Goal: Information Seeking & Learning: Find specific fact

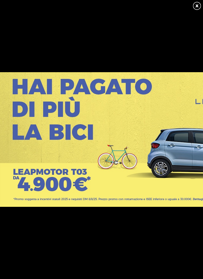
click at [198, 4] on link at bounding box center [196, 5] width 9 height 9
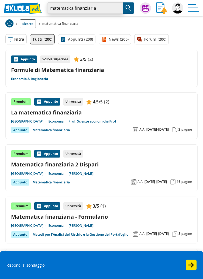
click at [102, 9] on input "matematica finanziaria" at bounding box center [85, 7] width 76 height 11
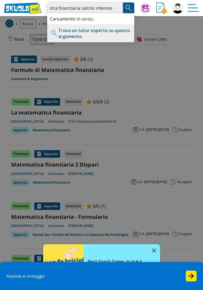
scroll to position [0, 17]
type input "matematica finanziaria calcolo interessi"
click at [129, 9] on img "Search Button" at bounding box center [128, 8] width 8 height 8
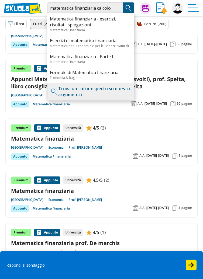
scroll to position [401, 0]
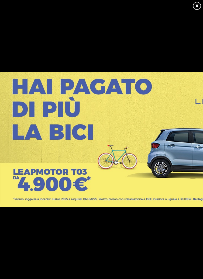
click at [197, 5] on link at bounding box center [196, 5] width 9 height 9
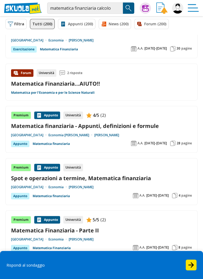
scroll to position [852, 0]
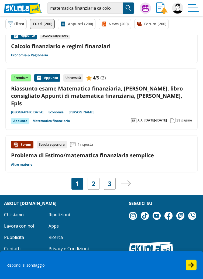
click at [95, 180] on link "2" at bounding box center [94, 184] width 4 height 8
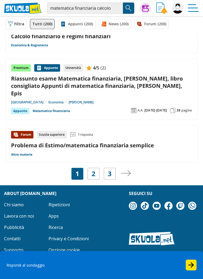
scroll to position [877, 0]
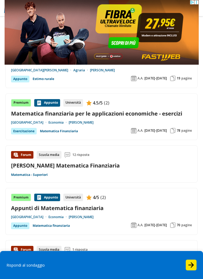
scroll to position [183, 0]
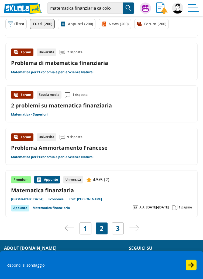
scroll to position [769, 0]
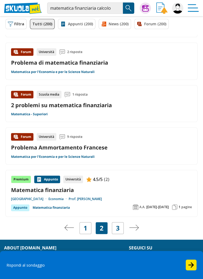
click at [117, 229] on link "3" at bounding box center [118, 228] width 4 height 8
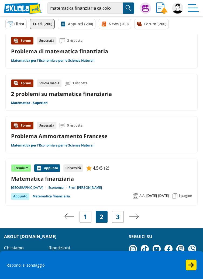
scroll to position [795, 0]
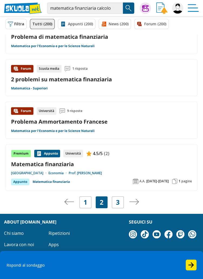
click at [15, 22] on button "Filtra 0" at bounding box center [15, 24] width 21 height 10
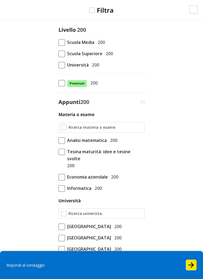
scroll to position [778, 0]
click at [60, 53] on span at bounding box center [61, 54] width 6 height 6
click at [58, 54] on input "Scuola Superiore 200" at bounding box center [58, 54] width 0 height 0
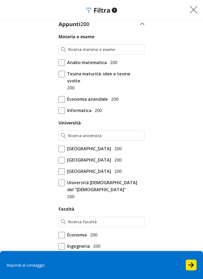
scroll to position [79, 0]
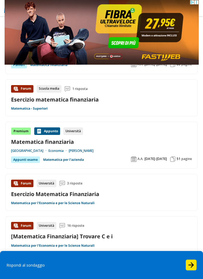
scroll to position [135, 0]
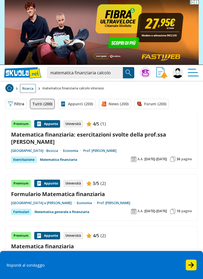
click at [16, 105] on button "Filtra 0" at bounding box center [15, 104] width 21 height 10
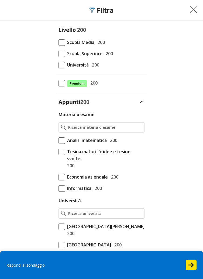
click at [60, 55] on span at bounding box center [61, 54] width 6 height 6
click at [58, 54] on input "Scuola Superiore 200" at bounding box center [58, 54] width 0 height 0
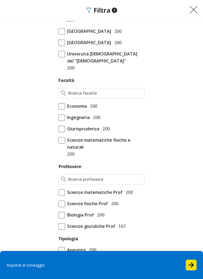
scroll to position [345, 0]
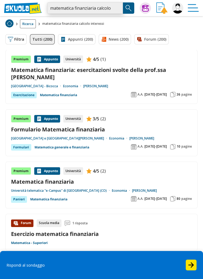
click at [110, 9] on input "matematica finanziaria calcolo interessi" at bounding box center [85, 7] width 76 height 11
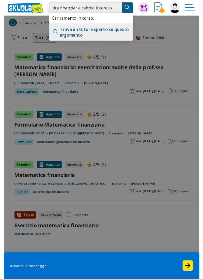
scroll to position [0, 17]
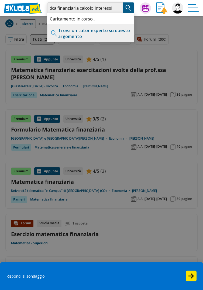
type input "matematica finanziaria calcolo interessi interessi"
click at [129, 9] on img "Search Button" at bounding box center [128, 8] width 8 height 8
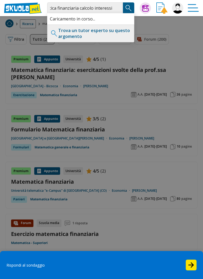
scroll to position [0, 0]
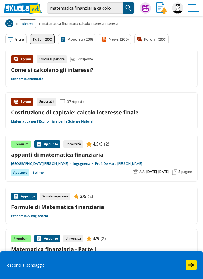
click at [16, 35] on button "Filtra 0" at bounding box center [15, 39] width 21 height 10
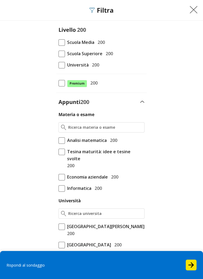
click at [58, 54] on span at bounding box center [61, 54] width 6 height 6
click at [58, 54] on input "Scuola Superiore 200" at bounding box center [58, 54] width 0 height 0
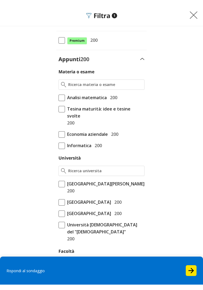
scroll to position [49, 0]
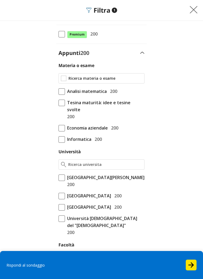
click at [68, 78] on input "Materia o esame" at bounding box center [105, 78] width 74 height 5
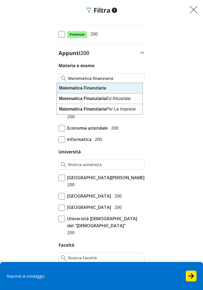
click at [100, 89] on strong "Finanziaria" at bounding box center [94, 88] width 23 height 5
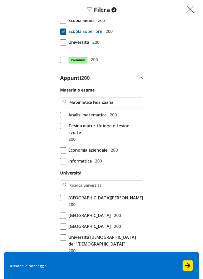
scroll to position [0, 0]
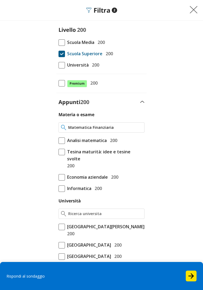
type input "Matematica Finanziaria"
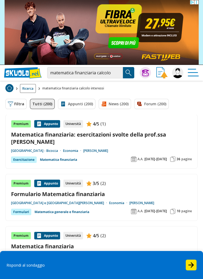
click at [16, 104] on button "Filtra 0" at bounding box center [15, 104] width 21 height 10
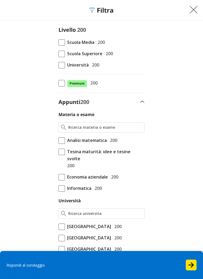
click at [60, 53] on span at bounding box center [61, 54] width 6 height 6
click at [58, 54] on input "Scuola Superiore 200" at bounding box center [58, 54] width 0 height 0
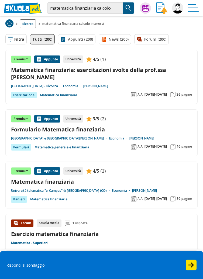
click at [42, 41] on link "Tutti (200)" at bounding box center [42, 39] width 25 height 10
click at [17, 38] on button "Filtra 0" at bounding box center [15, 39] width 21 height 10
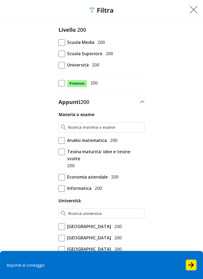
click at [61, 54] on span at bounding box center [61, 54] width 6 height 6
click at [58, 54] on input "Scuola Superiore 200" at bounding box center [58, 54] width 0 height 0
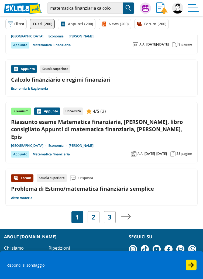
scroll to position [820, 0]
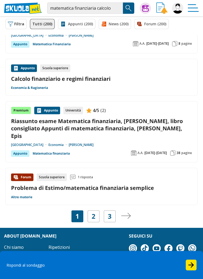
click at [110, 212] on link "3" at bounding box center [110, 216] width 4 height 8
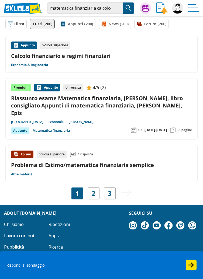
scroll to position [845, 0]
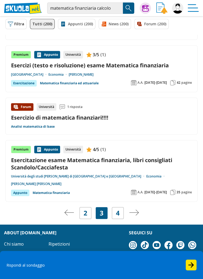
scroll to position [826, 0]
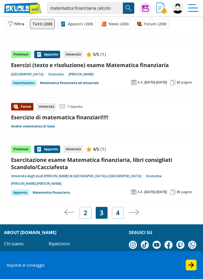
click at [122, 207] on div "4" at bounding box center [118, 213] width 12 height 12
click at [118, 209] on link "4" at bounding box center [118, 213] width 4 height 8
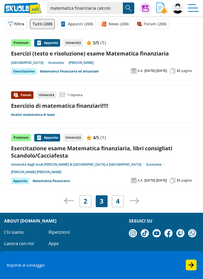
scroll to position [852, 0]
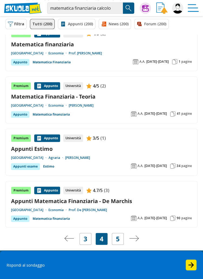
scroll to position [780, 0]
click at [116, 239] on link "5" at bounding box center [118, 239] width 4 height 8
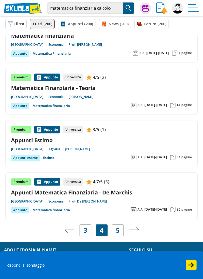
scroll to position [806, 0]
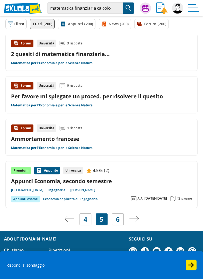
scroll to position [782, 0]
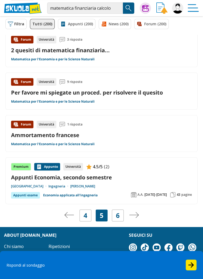
click at [119, 212] on link "6" at bounding box center [118, 216] width 4 height 8
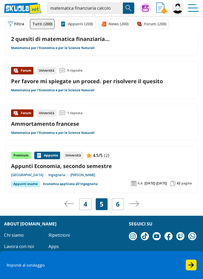
scroll to position [808, 0]
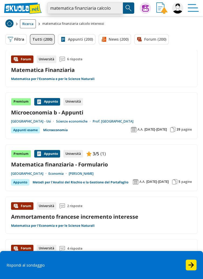
click at [111, 7] on input "matematica finanziaria calcolo interessi" at bounding box center [85, 7] width 76 height 11
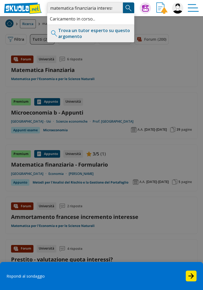
click at [109, 7] on input "matematica finanziaria interessi" at bounding box center [85, 7] width 76 height 11
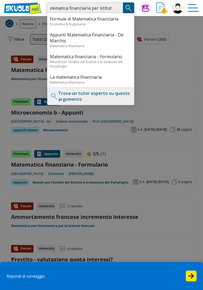
scroll to position [0, 8]
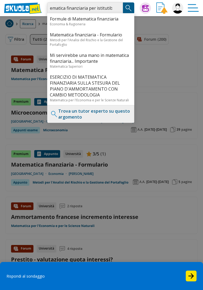
click at [110, 9] on input "matematica finanziaria per istitutib" at bounding box center [85, 7] width 76 height 11
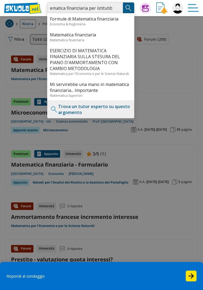
click at [111, 8] on input "matematica finanziaria per istitutib" at bounding box center [85, 7] width 76 height 11
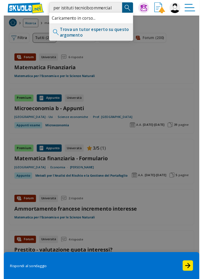
scroll to position [0, 47]
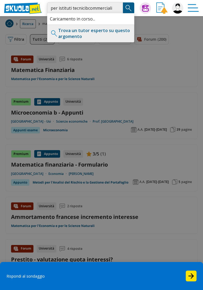
type input "matematica finanziaria per istituti tecnicibcommerciali"
click at [129, 11] on img "Search Button" at bounding box center [128, 8] width 8 height 8
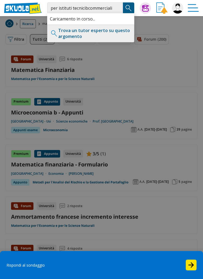
scroll to position [0, 0]
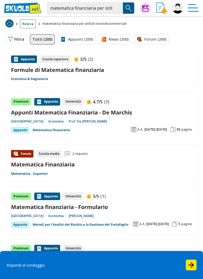
click at [74, 39] on link "Appunti (200)" at bounding box center [76, 39] width 37 height 10
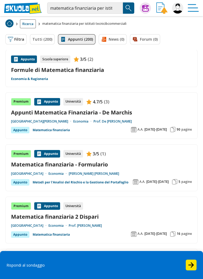
click at [13, 41] on button "Filtra 0" at bounding box center [15, 39] width 21 height 10
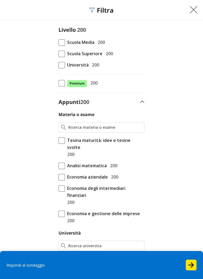
click at [65, 57] on span "Scuola Superiore" at bounding box center [83, 53] width 37 height 7
click at [58, 54] on input "Scuola Superiore 200" at bounding box center [58, 54] width 0 height 0
click at [190, 8] on img at bounding box center [193, 10] width 8 height 8
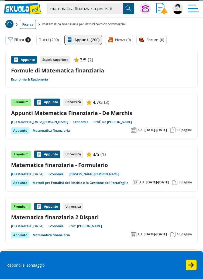
scroll to position [65, 0]
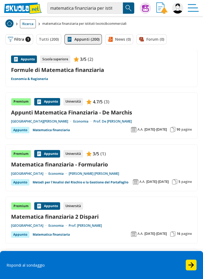
click at [22, 36] on button "Filtra 1" at bounding box center [19, 39] width 28 height 10
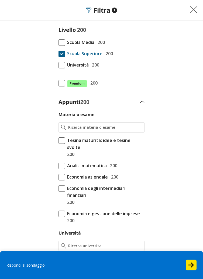
scroll to position [48, 0]
click at [189, 12] on img at bounding box center [193, 10] width 8 height 8
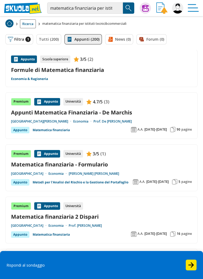
click at [26, 20] on span "Ricerca" at bounding box center [28, 23] width 16 height 9
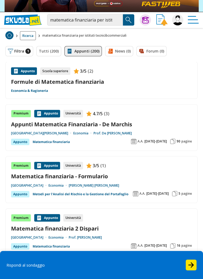
scroll to position [0, 0]
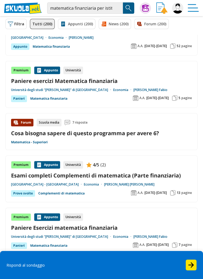
scroll to position [401, 0]
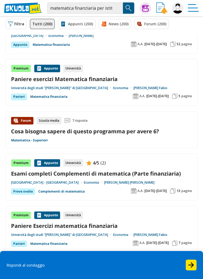
click at [19, 65] on div "Premium" at bounding box center [21, 69] width 20 height 8
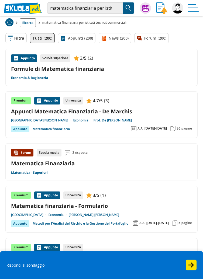
scroll to position [0, 0]
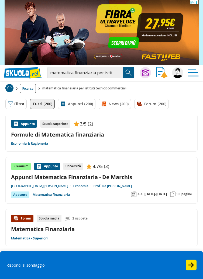
click at [19, 103] on button "Filtra 0" at bounding box center [15, 104] width 21 height 10
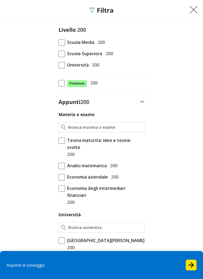
click at [61, 52] on span at bounding box center [61, 54] width 6 height 6
click at [58, 54] on input "Scuola Superiore 200" at bounding box center [58, 54] width 0 height 0
click at [68, 129] on input "Materia o esame" at bounding box center [105, 127] width 74 height 5
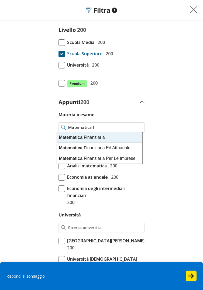
click at [91, 137] on div "Matematica F inanziaria" at bounding box center [99, 137] width 85 height 11
type input "Matematica Finanziaria"
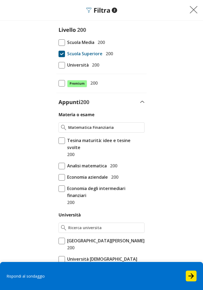
click at [194, 7] on button at bounding box center [195, 10] width 15 height 10
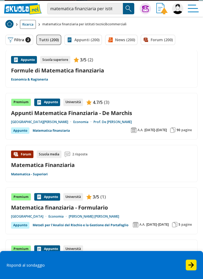
scroll to position [65, 0]
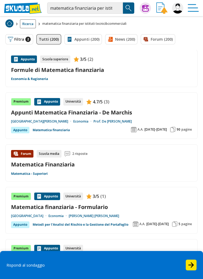
click at [29, 24] on span "Ricerca" at bounding box center [28, 23] width 16 height 9
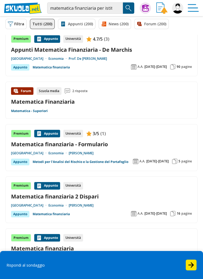
scroll to position [130, 0]
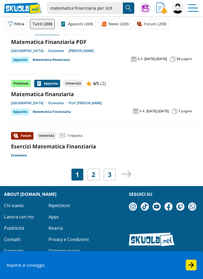
scroll to position [870, 0]
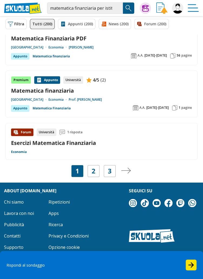
click at [109, 172] on link "3" at bounding box center [110, 171] width 4 height 8
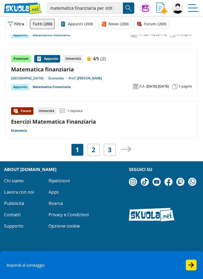
scroll to position [894, 0]
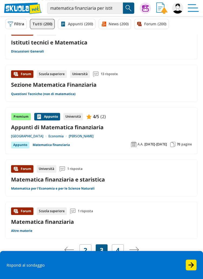
scroll to position [715, 0]
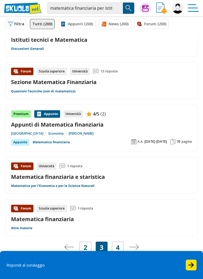
click at [118, 248] on link "4" at bounding box center [118, 248] width 4 height 8
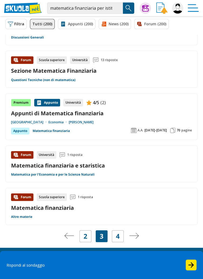
scroll to position [741, 0]
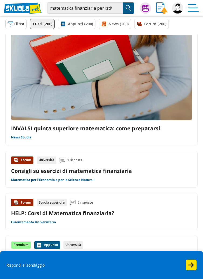
scroll to position [134, 0]
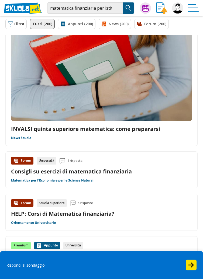
click at [71, 25] on link "Appunti (200)" at bounding box center [76, 24] width 37 height 10
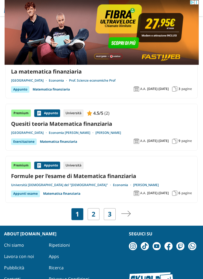
scroll to position [913, 0]
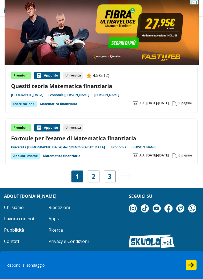
click at [110, 173] on link "3" at bounding box center [110, 177] width 4 height 8
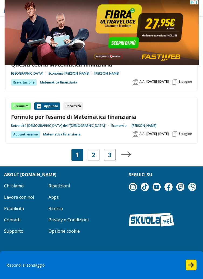
scroll to position [938, 0]
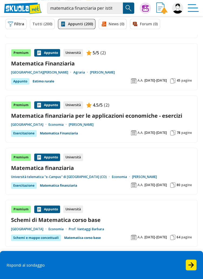
scroll to position [886, 0]
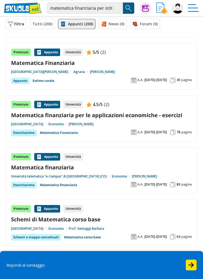
click at [116, 254] on link "4" at bounding box center [118, 258] width 4 height 8
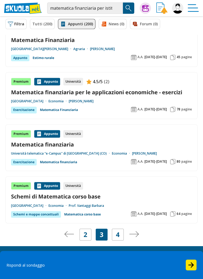
scroll to position [912, 0]
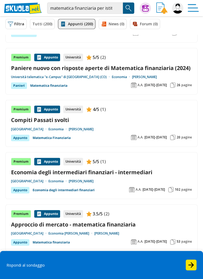
scroll to position [611, 0]
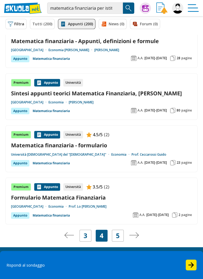
click at [117, 236] on link "5" at bounding box center [118, 236] width 4 height 8
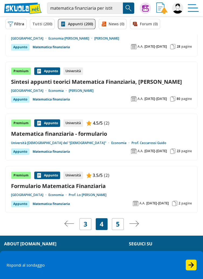
scroll to position [871, 0]
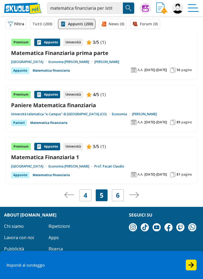
scroll to position [960, 0]
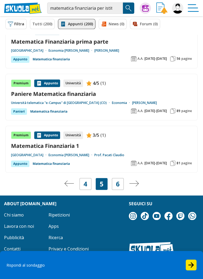
click at [117, 180] on link "6" at bounding box center [118, 184] width 4 height 8
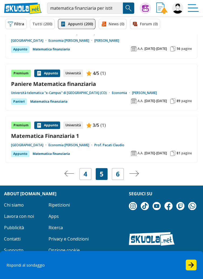
scroll to position [984, 0]
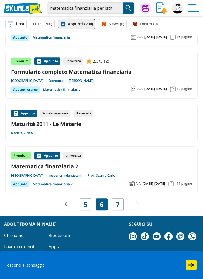
scroll to position [902, 0]
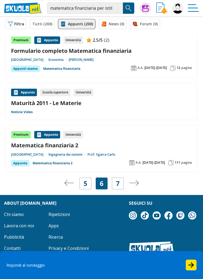
click at [117, 180] on link "7" at bounding box center [118, 184] width 4 height 8
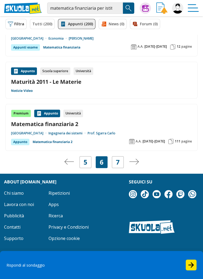
scroll to position [926, 0]
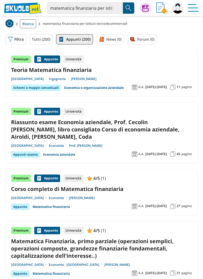
click at [126, 8] on img "Search Button" at bounding box center [128, 8] width 8 height 8
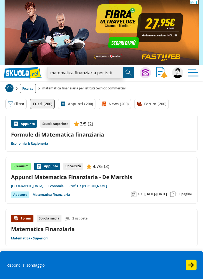
click at [112, 73] on input "matematica finanziaria per istituti tecnicibcommerciali" at bounding box center [85, 72] width 76 height 11
click at [109, 75] on input "matematica finanziaria per istituti tecnicibcommerciali" at bounding box center [85, 72] width 76 height 11
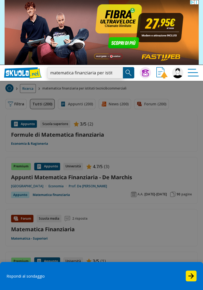
scroll to position [0, 47]
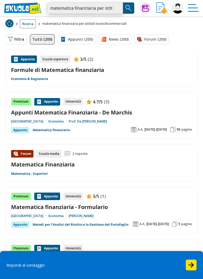
click at [105, 9] on input "matematica finanziaria per istituti tecnicibcommerciali" at bounding box center [85, 7] width 76 height 11
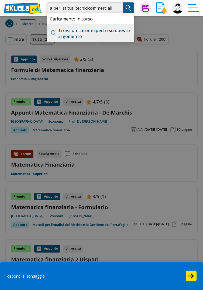
scroll to position [0, 44]
type input "matematica finanziaria per istituti tecnici commerciali"
click at [125, 9] on img "Search Button" at bounding box center [128, 8] width 8 height 8
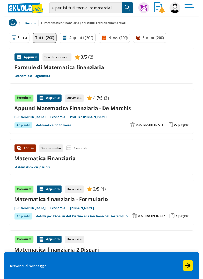
scroll to position [0, 0]
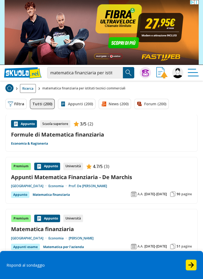
click at [20, 106] on button "Filtra 0" at bounding box center [15, 104] width 21 height 10
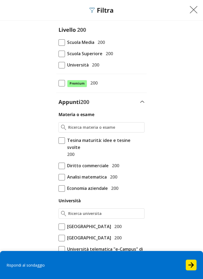
click at [62, 54] on span at bounding box center [61, 54] width 6 height 6
click at [58, 54] on input "Scuola Superiore 200" at bounding box center [58, 54] width 0 height 0
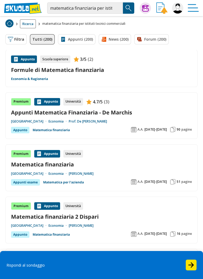
click at [180, 11] on img at bounding box center [177, 7] width 11 height 11
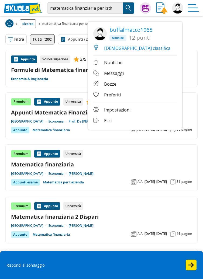
click at [114, 50] on link "[DEMOGRAPHIC_DATA] classifica" at bounding box center [131, 48] width 77 height 6
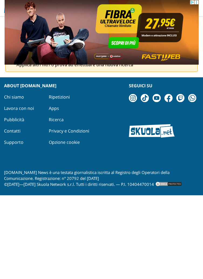
click at [89, 6] on img at bounding box center [101, 32] width 194 height 65
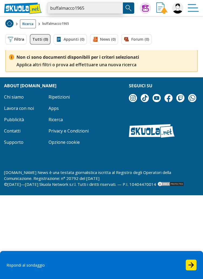
click at [90, 6] on input "buffalmacco1965" at bounding box center [85, 7] width 76 height 11
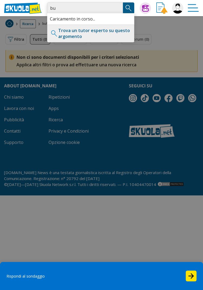
type input "b"
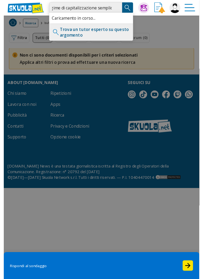
scroll to position [0, 64]
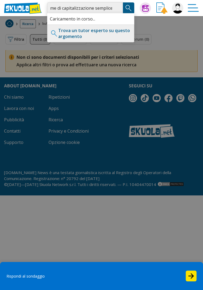
type input "Formule calcolo interessi in regime di capitalizzazione semplice"
click at [128, 9] on img "Search Button" at bounding box center [128, 8] width 8 height 8
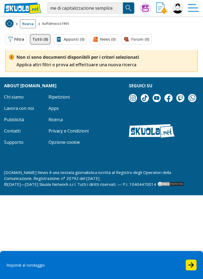
scroll to position [0, 0]
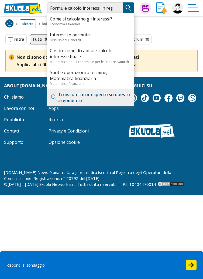
click at [130, 9] on img "Search Button" at bounding box center [128, 8] width 8 height 8
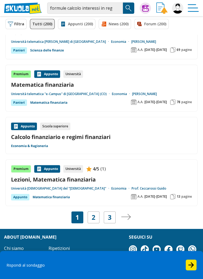
scroll to position [803, 0]
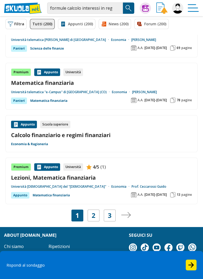
click at [93, 215] on link "2" at bounding box center [94, 216] width 4 height 8
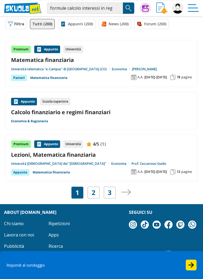
scroll to position [829, 0]
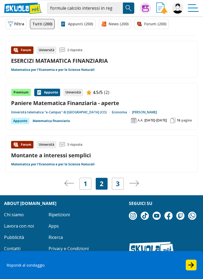
scroll to position [809, 0]
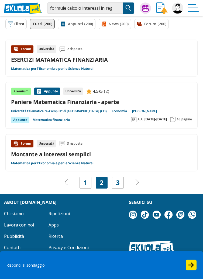
click at [118, 183] on link "3" at bounding box center [118, 183] width 4 height 8
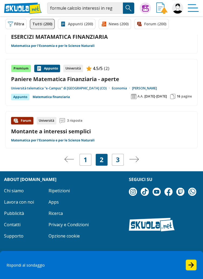
scroll to position [835, 0]
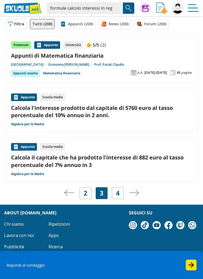
scroll to position [857, 0]
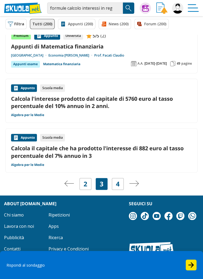
click at [117, 180] on link "4" at bounding box center [118, 184] width 4 height 8
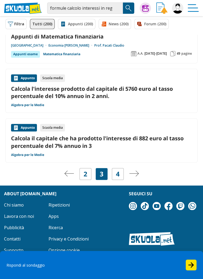
scroll to position [881, 0]
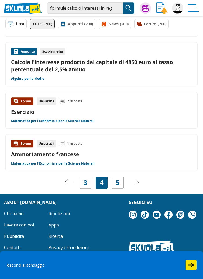
scroll to position [791, 0]
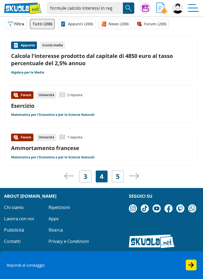
click at [118, 175] on link "5" at bounding box center [118, 177] width 4 height 8
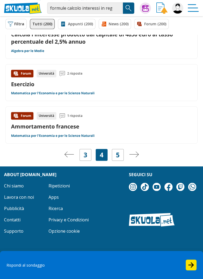
scroll to position [816, 0]
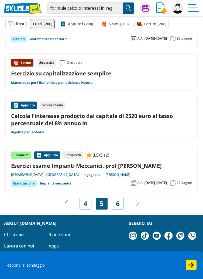
scroll to position [894, 0]
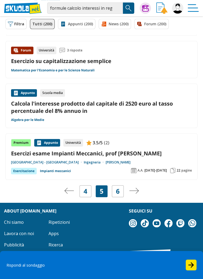
click at [123, 185] on div "6" at bounding box center [118, 191] width 12 height 12
click at [117, 187] on link "6" at bounding box center [118, 191] width 4 height 8
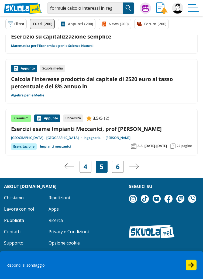
scroll to position [899, 0]
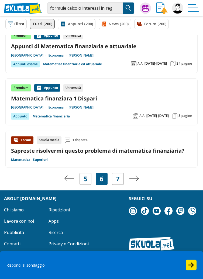
scroll to position [841, 0]
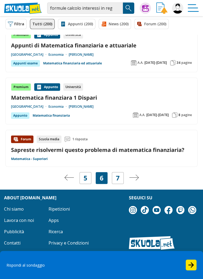
click at [117, 177] on link "7" at bounding box center [118, 178] width 4 height 8
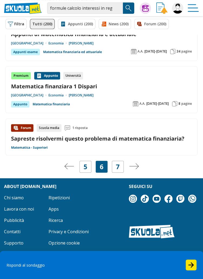
scroll to position [866, 0]
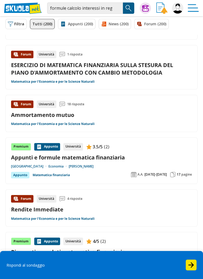
scroll to position [714, 0]
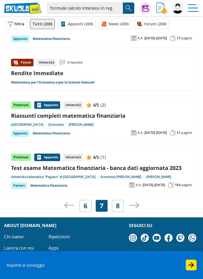
click at [116, 202] on link "8" at bounding box center [118, 206] width 4 height 8
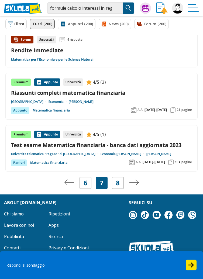
scroll to position [875, 0]
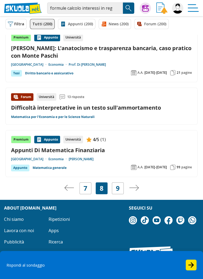
click at [118, 188] on link "9" at bounding box center [118, 188] width 4 height 8
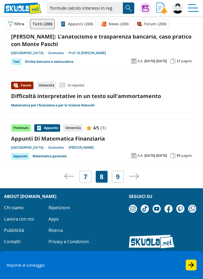
scroll to position [898, 0]
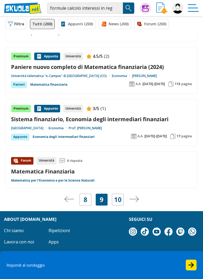
scroll to position [869, 0]
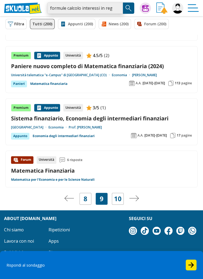
click at [111, 8] on input "formule calcolo interessi in regime di capitalizzazione semplice" at bounding box center [85, 7] width 76 height 11
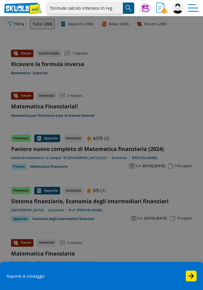
scroll to position [779, 0]
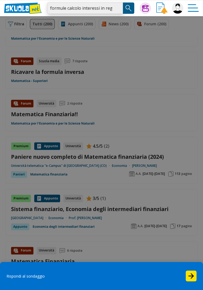
click at [118, 9] on input "formule calcolo interessi in regime di capitalizzazione semplice" at bounding box center [85, 7] width 76 height 11
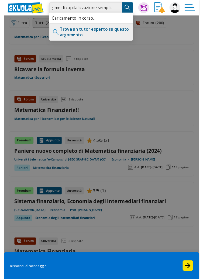
scroll to position [0, 142]
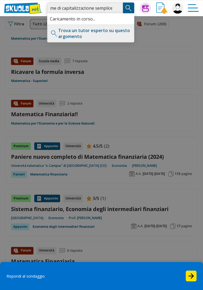
type input "Appunto di matematica con formule per il calcolo degli interessi in regime di c…"
click at [129, 11] on img "Search Button" at bounding box center [128, 8] width 8 height 8
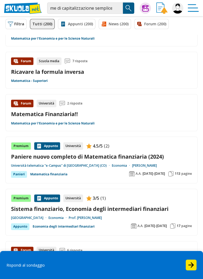
scroll to position [0, 0]
click at [130, 5] on img "Search Button" at bounding box center [128, 8] width 8 height 8
